Goal: Task Accomplishment & Management: Manage account settings

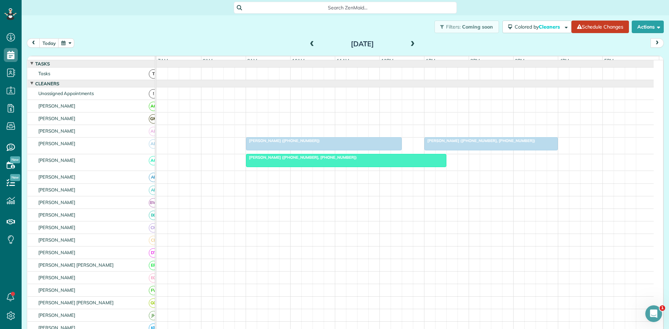
scroll to position [3, 3]
click at [309, 45] on span at bounding box center [312, 44] width 8 height 6
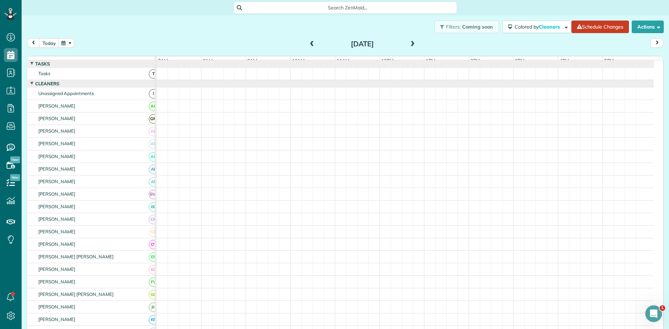
click at [309, 45] on span at bounding box center [312, 44] width 8 height 6
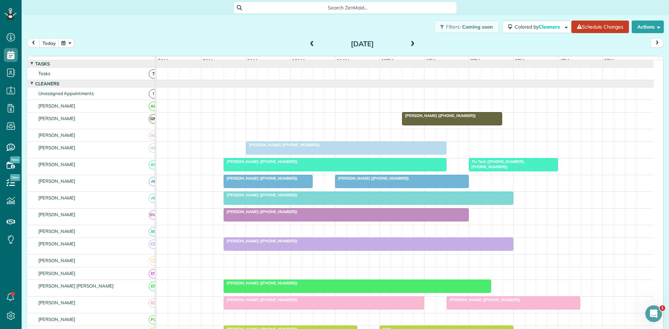
click at [287, 147] on span "[PERSON_NAME] ([PHONE_NUMBER])" at bounding box center [283, 145] width 75 height 5
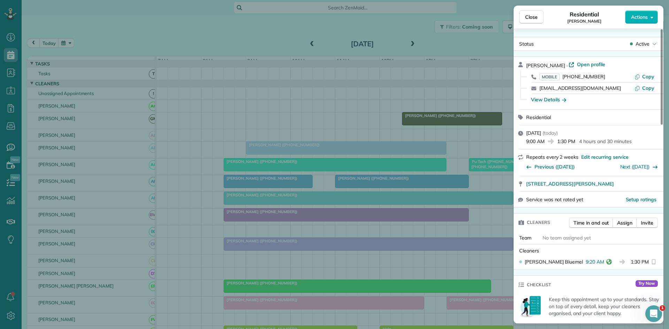
click at [310, 110] on div "Close Residential [PERSON_NAME] Actions Status Active [PERSON_NAME] · Open prof…" at bounding box center [334, 164] width 669 height 329
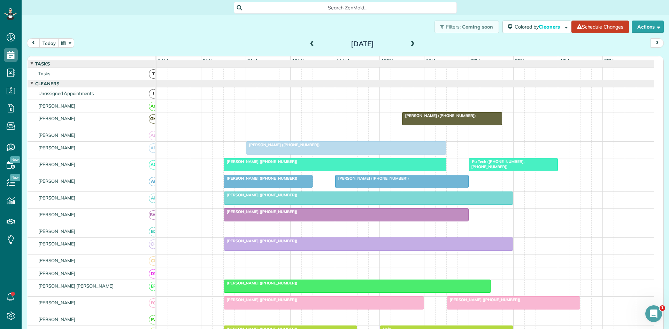
click at [243, 164] on span "[PERSON_NAME] ([PHONE_NUMBER])" at bounding box center [260, 161] width 75 height 5
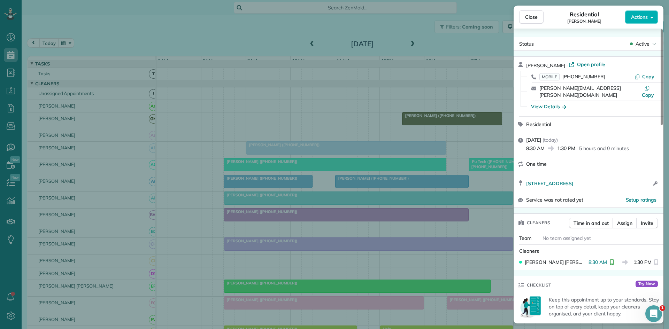
click at [306, 148] on div "Close Residential [PERSON_NAME] Actions Status Active [PERSON_NAME] · Open prof…" at bounding box center [334, 164] width 669 height 329
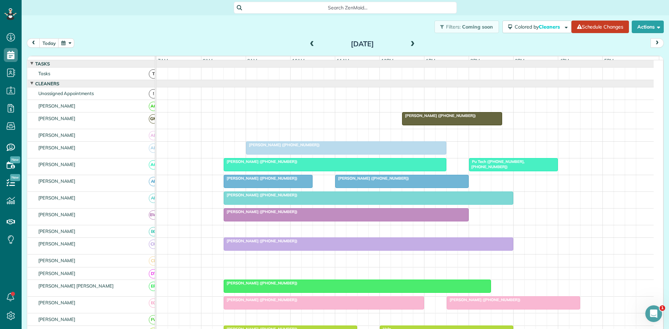
click at [228, 181] on span "[PERSON_NAME] ([PHONE_NUMBER])" at bounding box center [260, 178] width 75 height 5
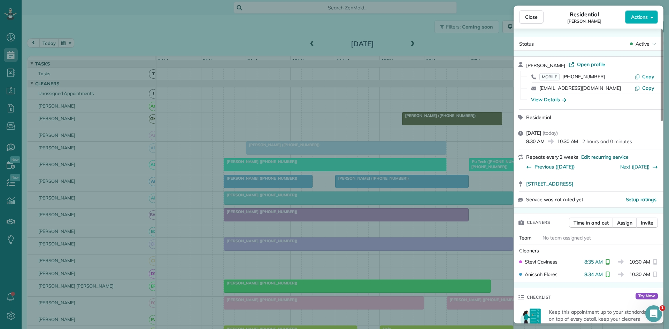
click at [360, 210] on div "Close Residential [PERSON_NAME] Actions Status Active [PERSON_NAME] · Open prof…" at bounding box center [334, 164] width 669 height 329
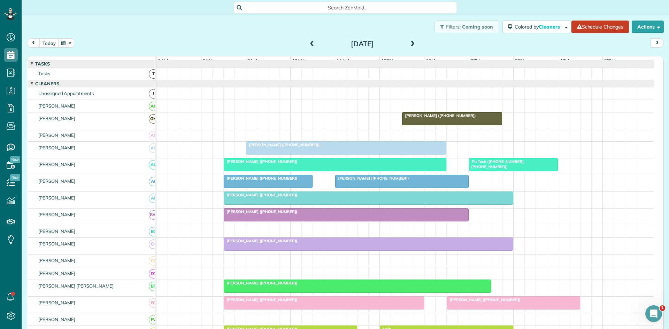
click at [273, 198] on span "[PERSON_NAME] ([PHONE_NUMBER])" at bounding box center [260, 195] width 75 height 5
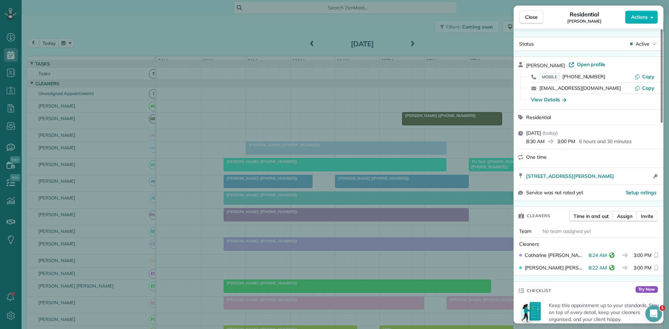
click at [347, 154] on div "Close Residential [PERSON_NAME] Actions Status Active [PERSON_NAME] · Open prof…" at bounding box center [334, 164] width 669 height 329
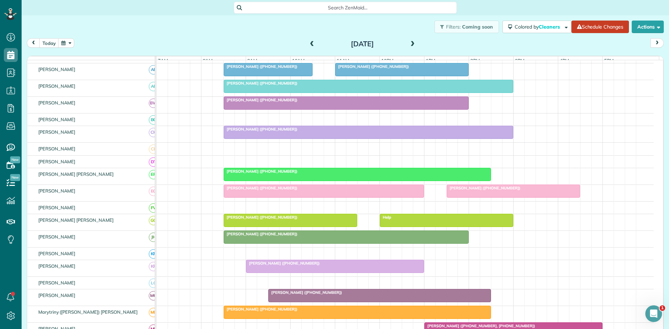
scroll to position [116, 0]
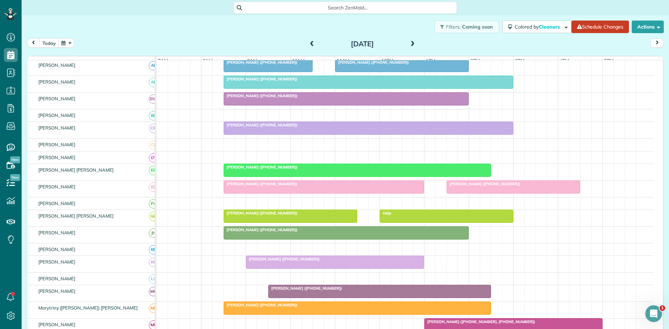
click at [243, 177] on div at bounding box center [357, 170] width 267 height 13
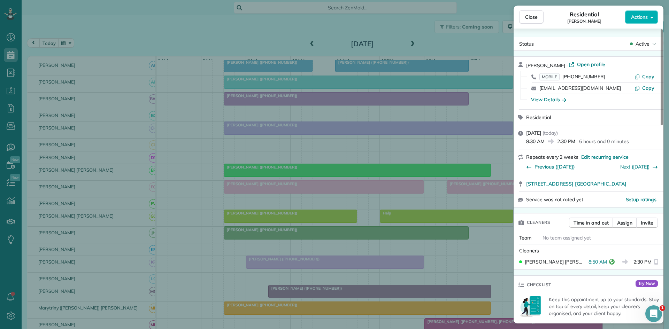
click at [277, 228] on div "Close Residential [PERSON_NAME] Actions Status Active [PERSON_NAME] · Open prof…" at bounding box center [334, 164] width 669 height 329
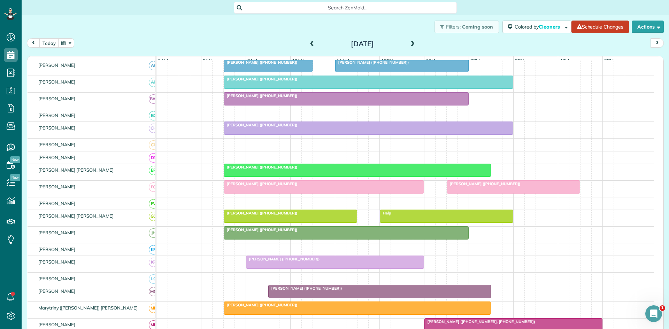
click at [246, 193] on div at bounding box center [324, 187] width 200 height 13
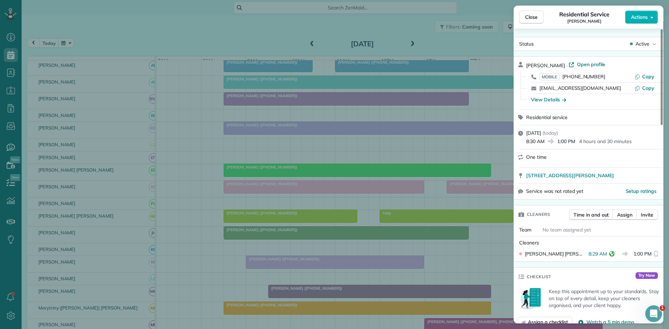
click at [324, 220] on div "Close Residential Service [PERSON_NAME] Actions Status Active [PERSON_NAME] · O…" at bounding box center [334, 164] width 669 height 329
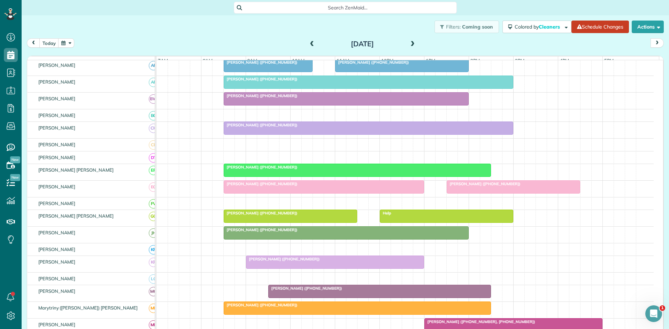
click at [272, 223] on div at bounding box center [290, 216] width 133 height 13
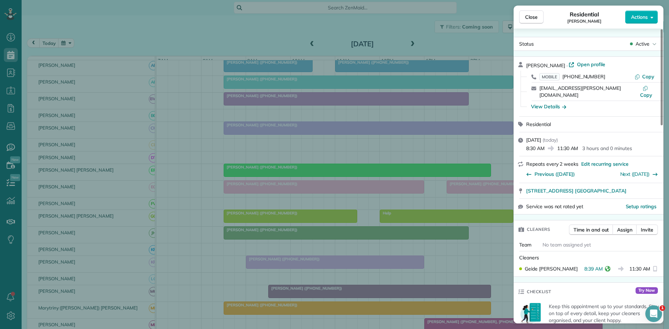
click at [269, 218] on div "Close Residential [PERSON_NAME] Actions Status Active [PERSON_NAME] · Open prof…" at bounding box center [334, 164] width 669 height 329
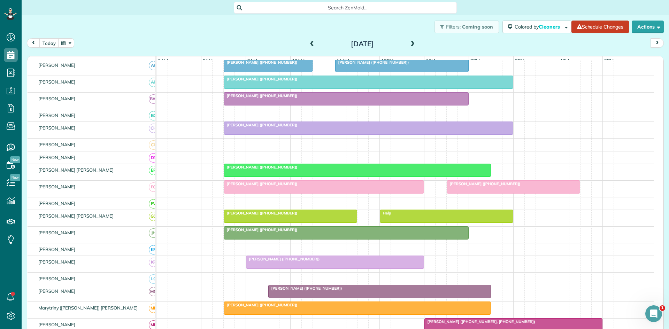
click at [250, 239] on div at bounding box center [346, 233] width 244 height 13
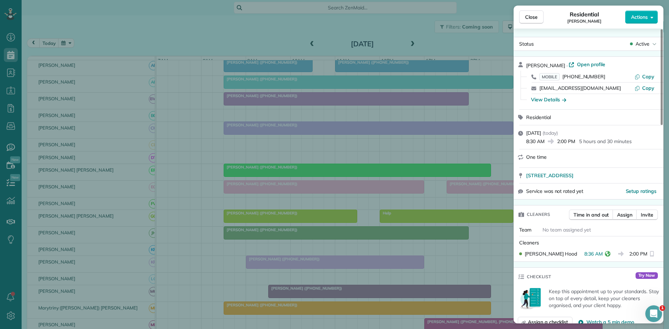
click at [278, 212] on div "Close Residential [PERSON_NAME] Actions Status Active [PERSON_NAME] · Open prof…" at bounding box center [334, 164] width 669 height 329
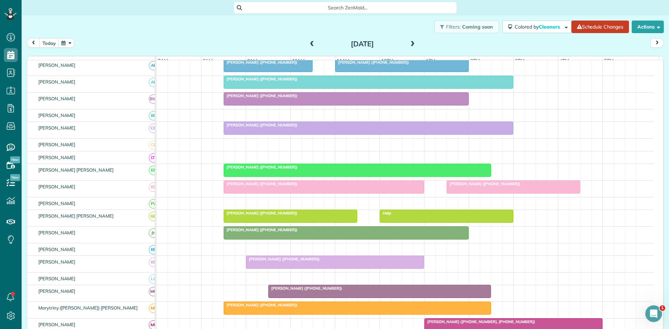
click at [259, 262] on span "[PERSON_NAME] ([PHONE_NUMBER])" at bounding box center [283, 259] width 75 height 5
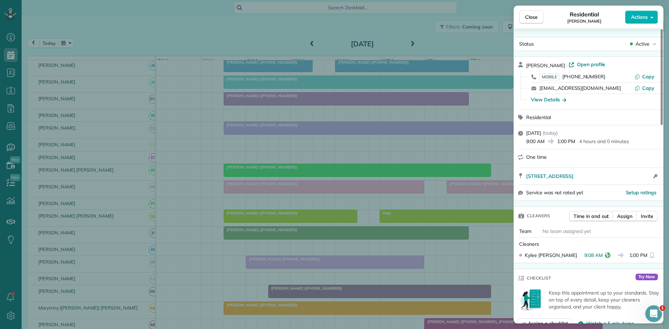
click at [307, 202] on div "Close Residential [PERSON_NAME] Actions Status Active [PERSON_NAME] · Open prof…" at bounding box center [334, 164] width 669 height 329
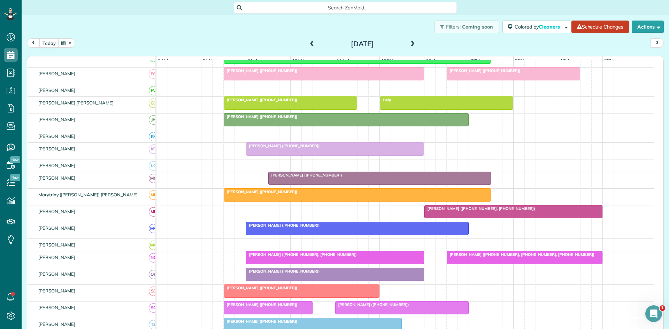
scroll to position [232, 0]
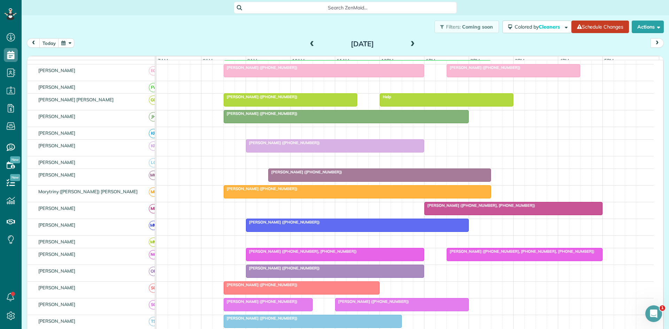
click at [301, 175] on span "[PERSON_NAME] ([PHONE_NUMBER])" at bounding box center [305, 172] width 75 height 5
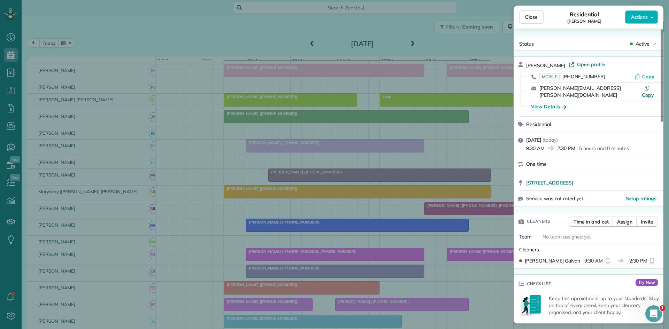
click at [271, 185] on div "Close Residential [PERSON_NAME] Actions Status Active [PERSON_NAME] · Open prof…" at bounding box center [334, 164] width 669 height 329
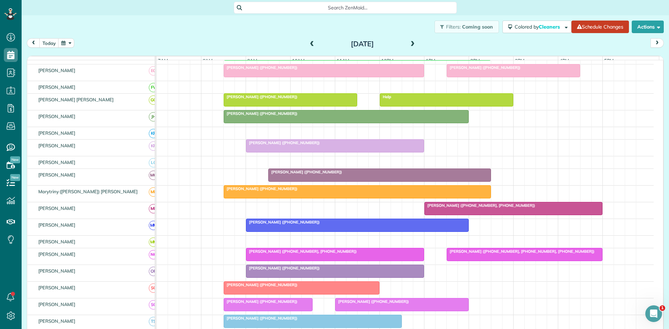
click at [255, 191] on span "[PERSON_NAME] ([PHONE_NUMBER])" at bounding box center [260, 188] width 75 height 5
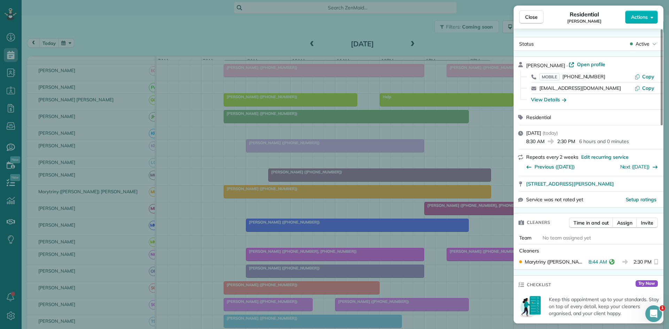
click at [358, 171] on div "Close Residential [PERSON_NAME] Actions Status Active [PERSON_NAME] · Open prof…" at bounding box center [334, 164] width 669 height 329
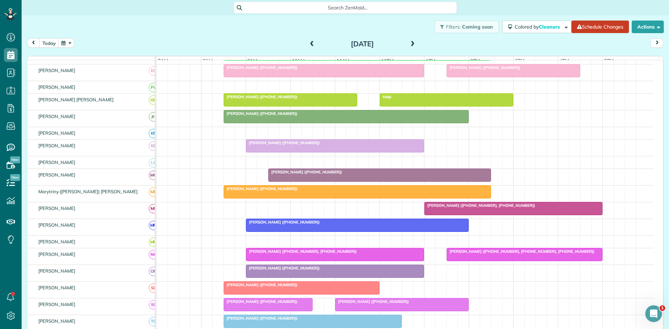
click at [290, 225] on div "[PERSON_NAME] ([PHONE_NUMBER])" at bounding box center [357, 222] width 218 height 5
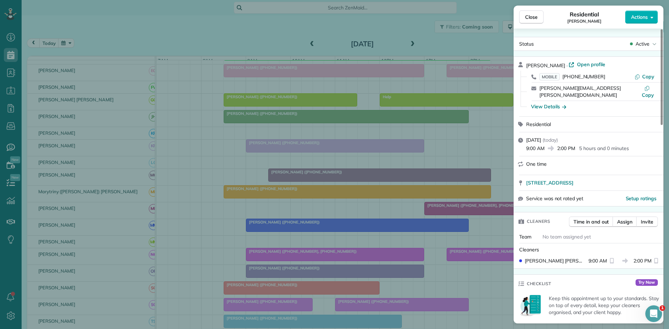
click at [301, 203] on div "Close Residential [PERSON_NAME] Actions Status Active [PERSON_NAME] · Open prof…" at bounding box center [334, 164] width 669 height 329
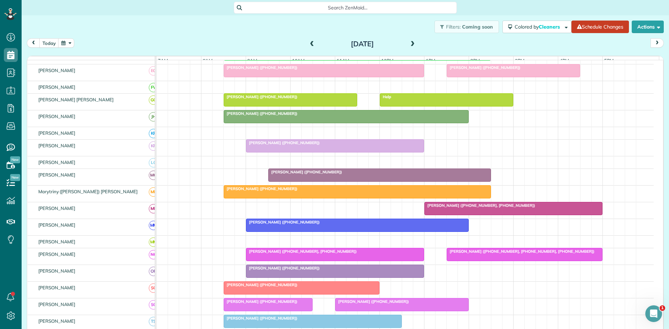
click at [276, 260] on div at bounding box center [334, 254] width 177 height 13
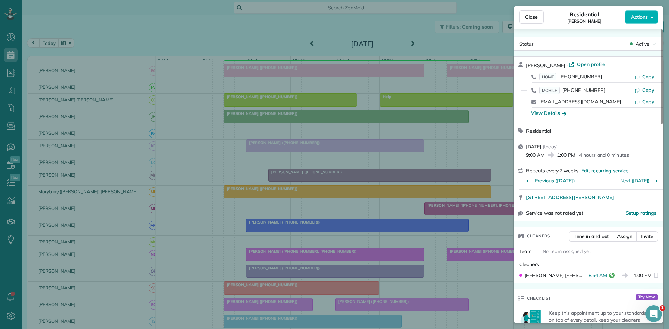
click at [326, 206] on div "Close Residential [PERSON_NAME] Actions Status Active [PERSON_NAME] · Open prof…" at bounding box center [334, 164] width 669 height 329
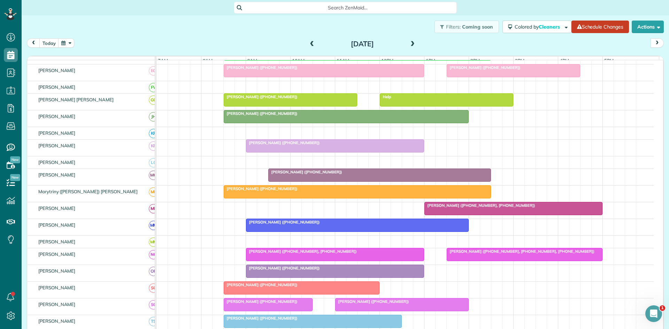
click at [258, 261] on div at bounding box center [334, 254] width 177 height 13
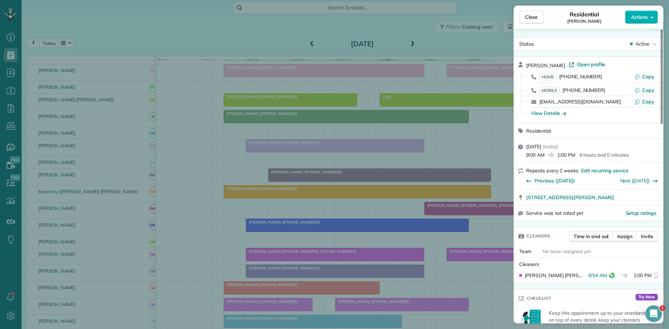
click at [311, 236] on div "Close Residential [PERSON_NAME] Actions Status Active [PERSON_NAME] · Open prof…" at bounding box center [334, 164] width 669 height 329
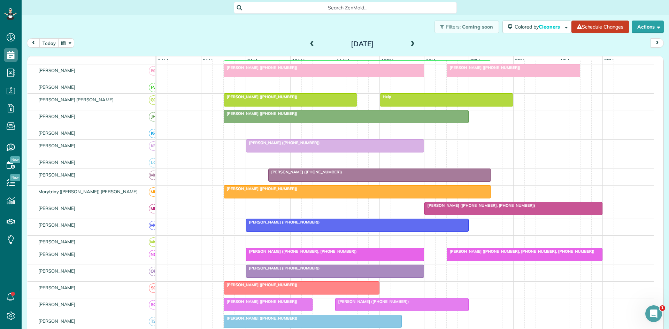
click at [274, 271] on span "[PERSON_NAME] ([PHONE_NUMBER])" at bounding box center [283, 268] width 75 height 5
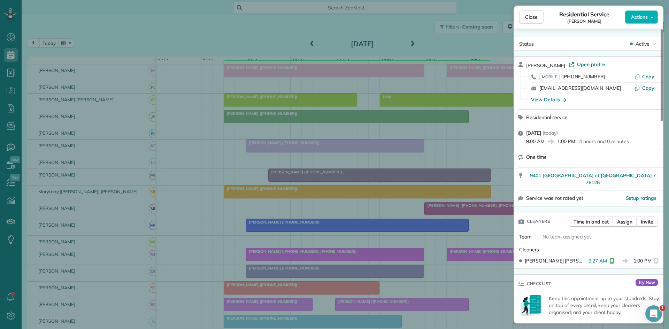
click at [296, 217] on div "Close Residential Service [PERSON_NAME] Actions Status Active [PERSON_NAME] · O…" at bounding box center [334, 164] width 669 height 329
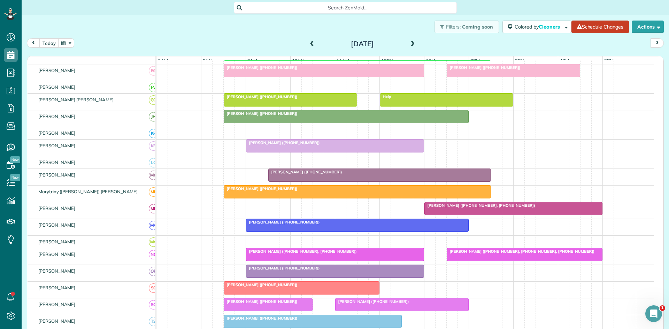
click at [266, 287] on span "[PERSON_NAME] ([PHONE_NUMBER])" at bounding box center [260, 285] width 75 height 5
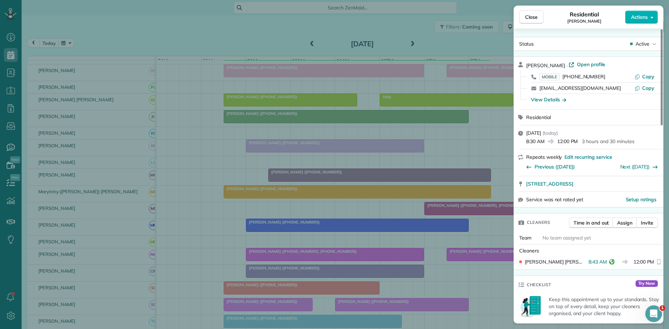
click at [239, 237] on div "Close Residential [PERSON_NAME] Actions Status Active [PERSON_NAME] · Open prof…" at bounding box center [334, 164] width 669 height 329
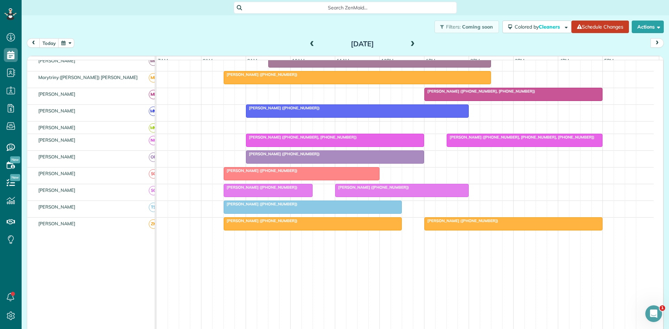
scroll to position [347, 0]
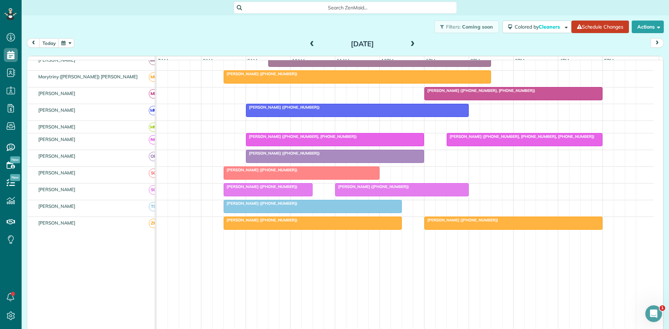
click at [251, 189] on span "[PERSON_NAME] ([PHONE_NUMBER])" at bounding box center [260, 186] width 75 height 5
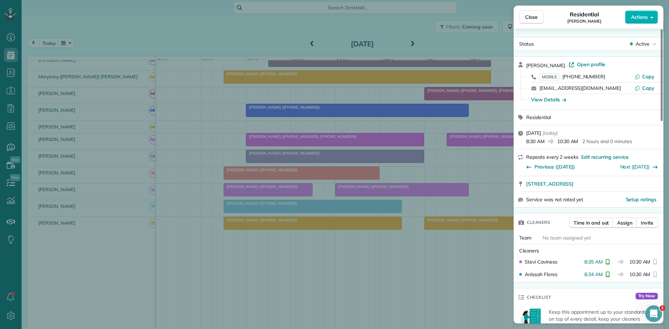
click at [266, 245] on div "Close Residential [PERSON_NAME] Actions Status Active [PERSON_NAME] · Open prof…" at bounding box center [334, 164] width 669 height 329
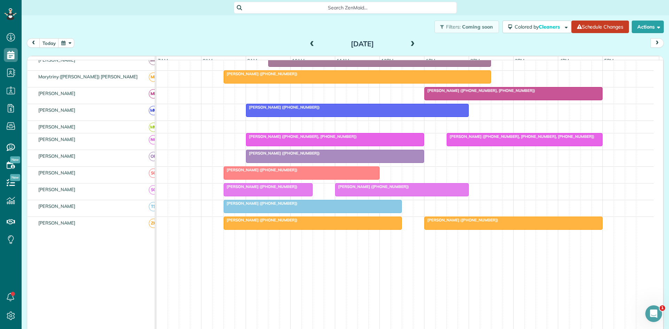
click at [234, 212] on div at bounding box center [312, 206] width 177 height 13
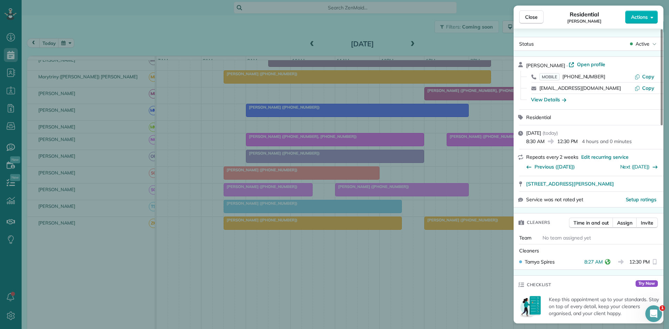
click at [382, 140] on div "Close Residential [PERSON_NAME] Actions Status Active [PERSON_NAME] · Open prof…" at bounding box center [334, 164] width 669 height 329
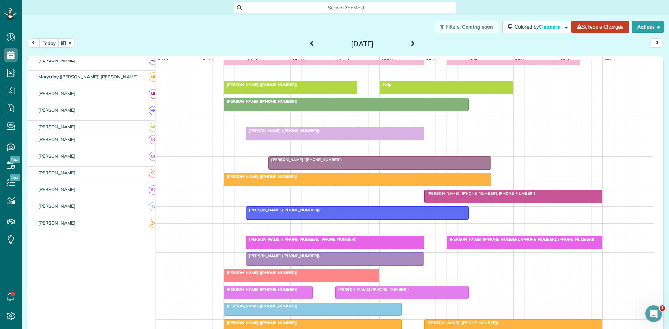
scroll to position [231, 0]
